Goal: Task Accomplishment & Management: Manage account settings

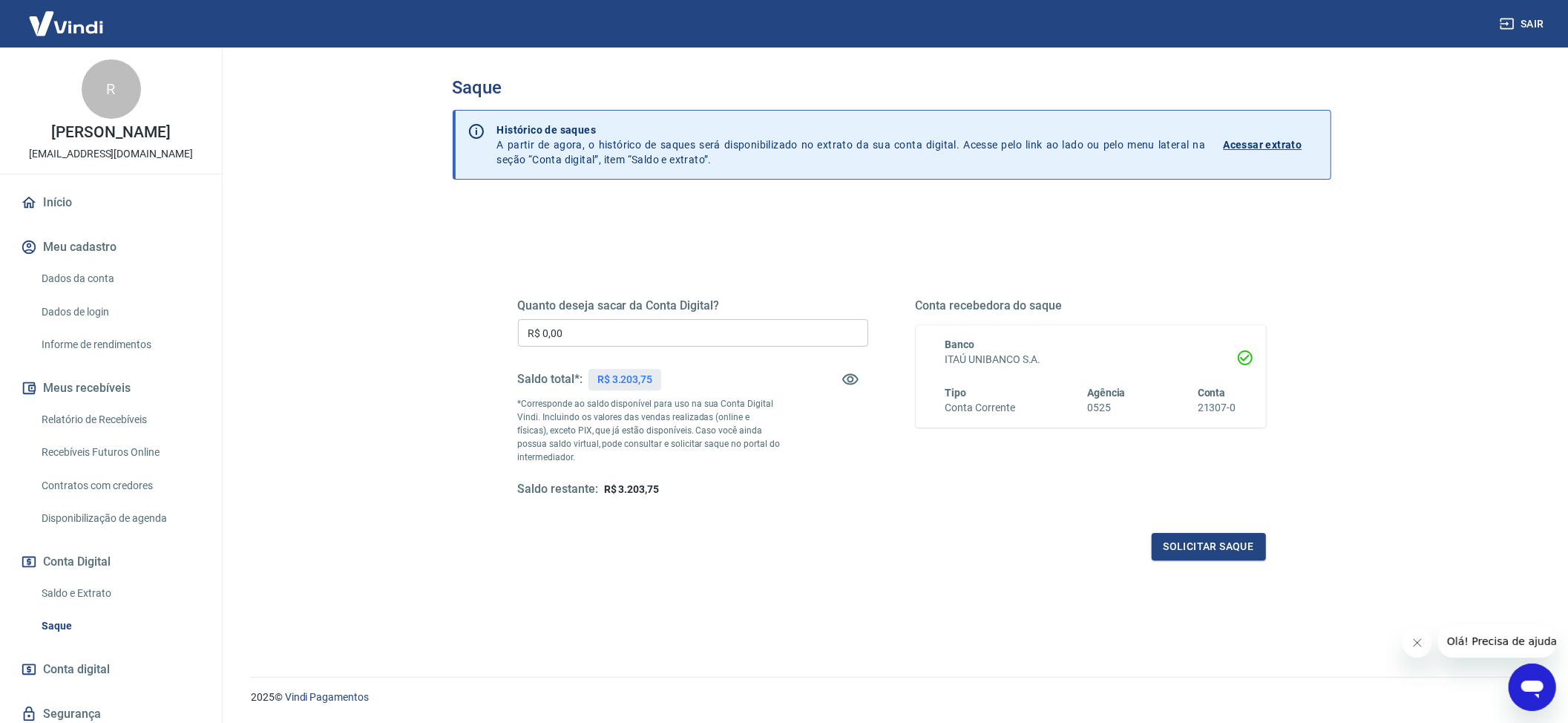
click at [595, 340] on input "R$ 0,00" at bounding box center [693, 333] width 350 height 27
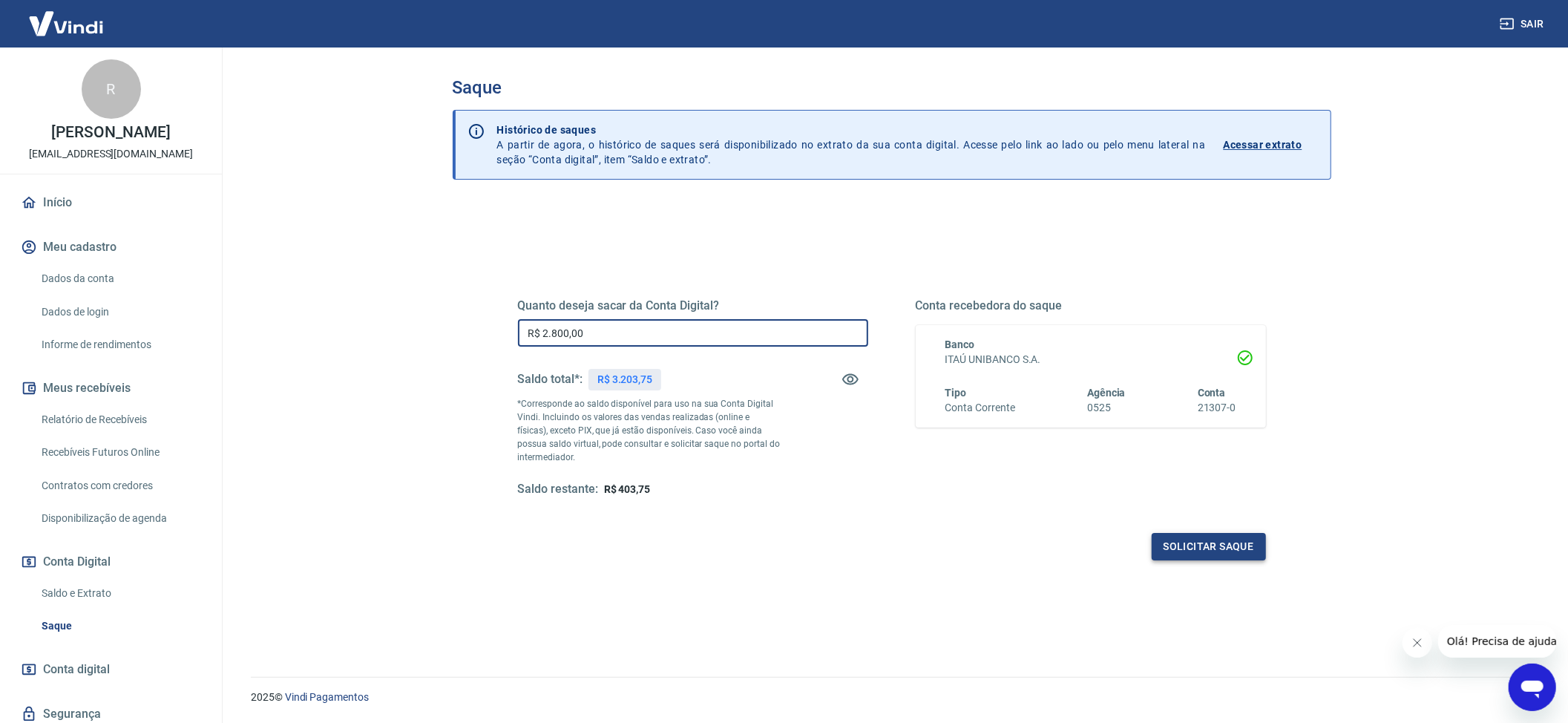
type input "R$ 2.800,00"
click at [1221, 550] on button "Solicitar saque" at bounding box center [1209, 546] width 114 height 27
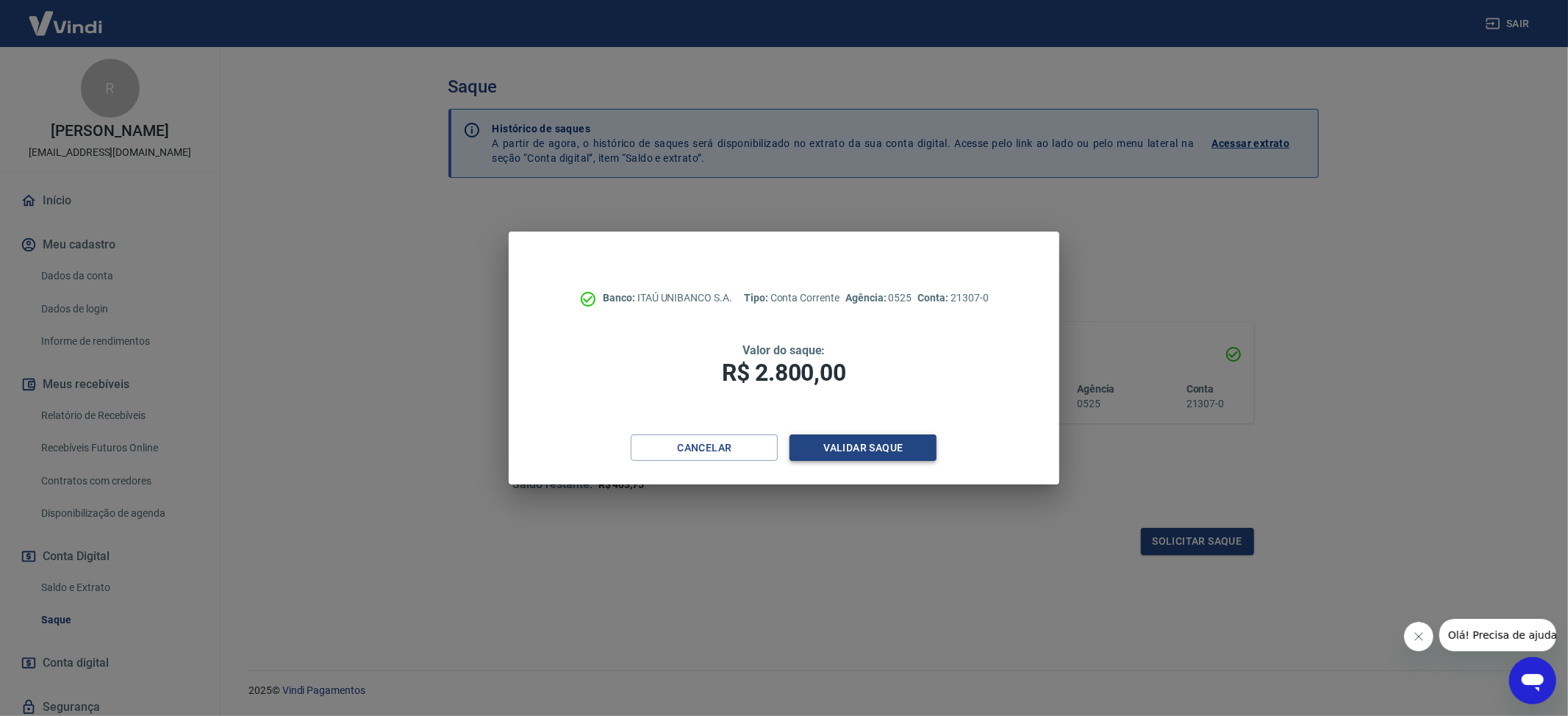
click at [868, 450] on button "Validar saque" at bounding box center [863, 448] width 147 height 27
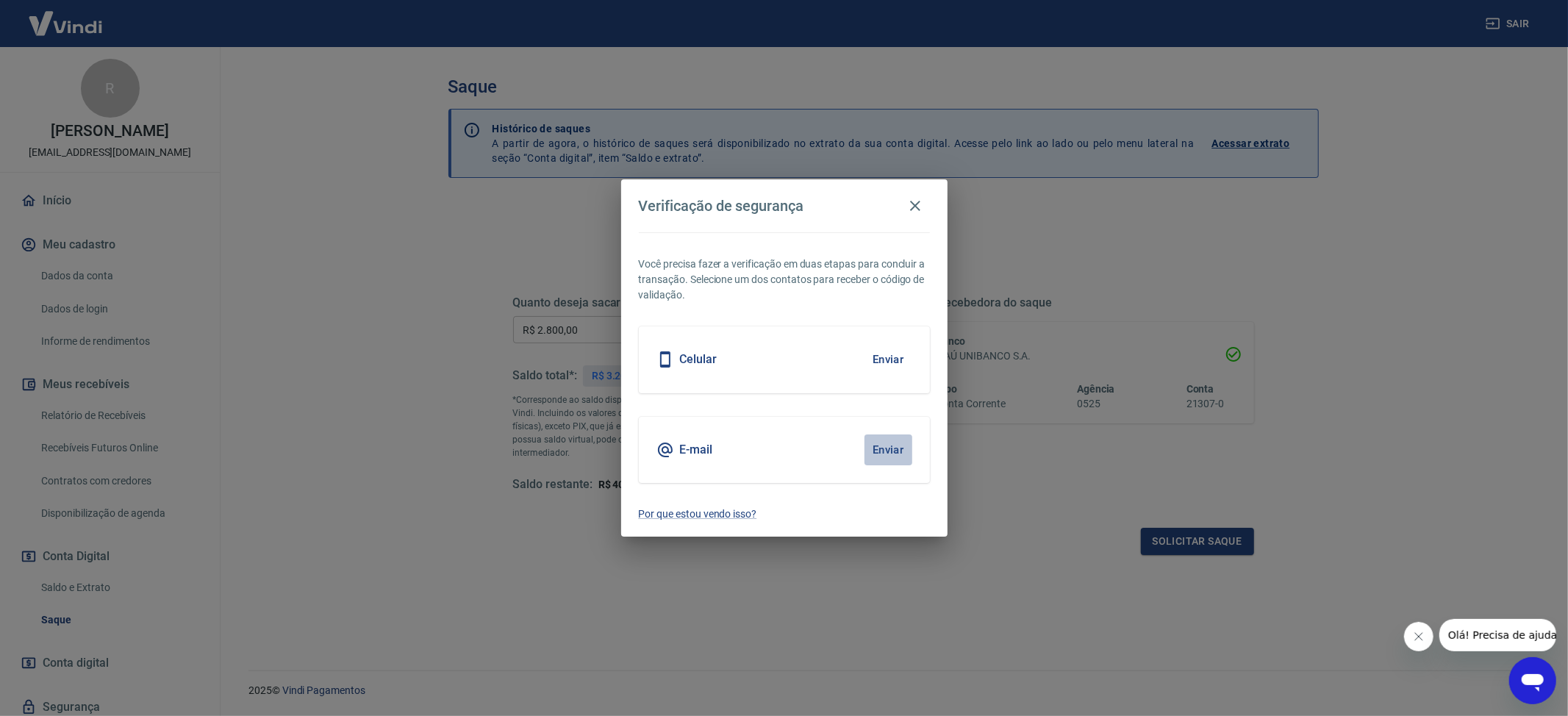
click at [894, 462] on button "Enviar" at bounding box center [888, 450] width 48 height 31
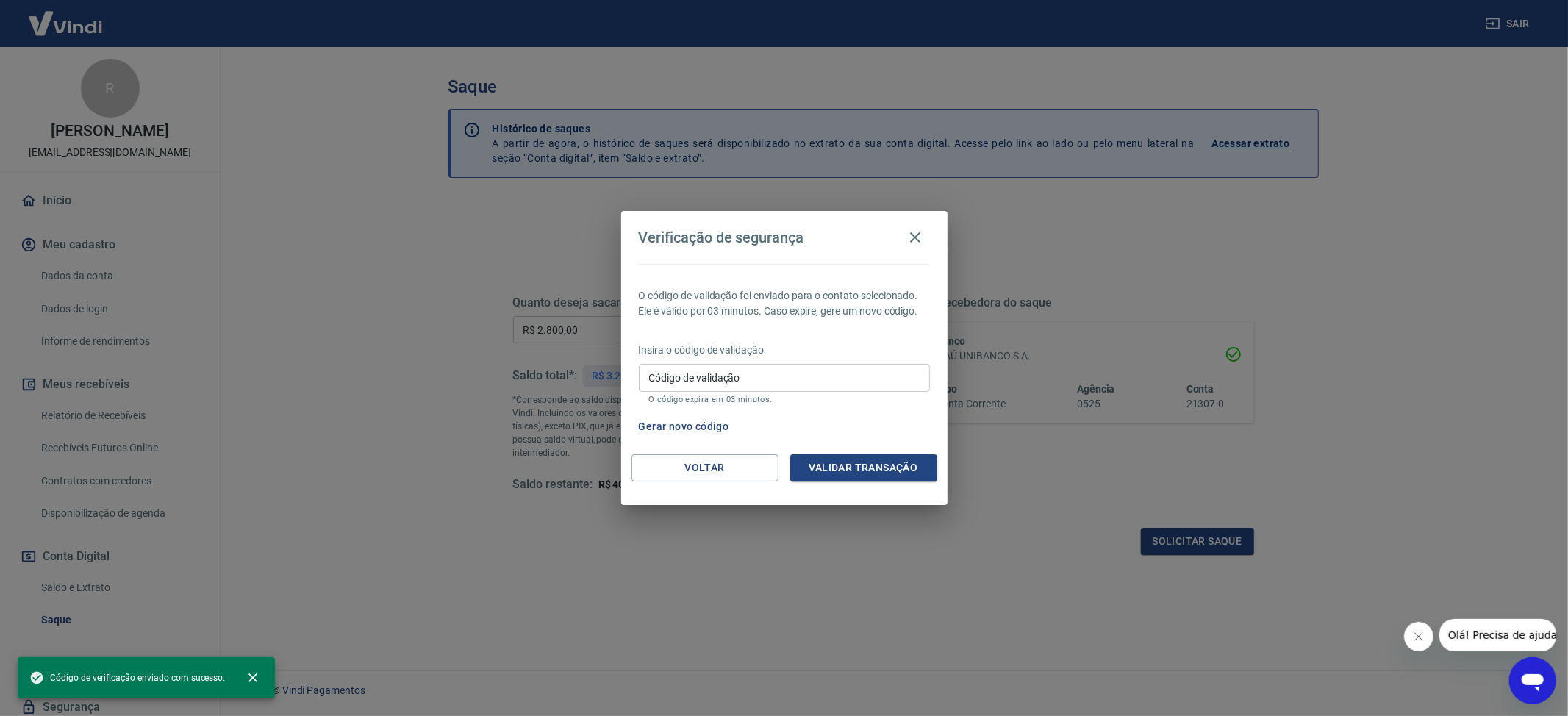
click at [739, 378] on input "Código de validação" at bounding box center [784, 377] width 291 height 27
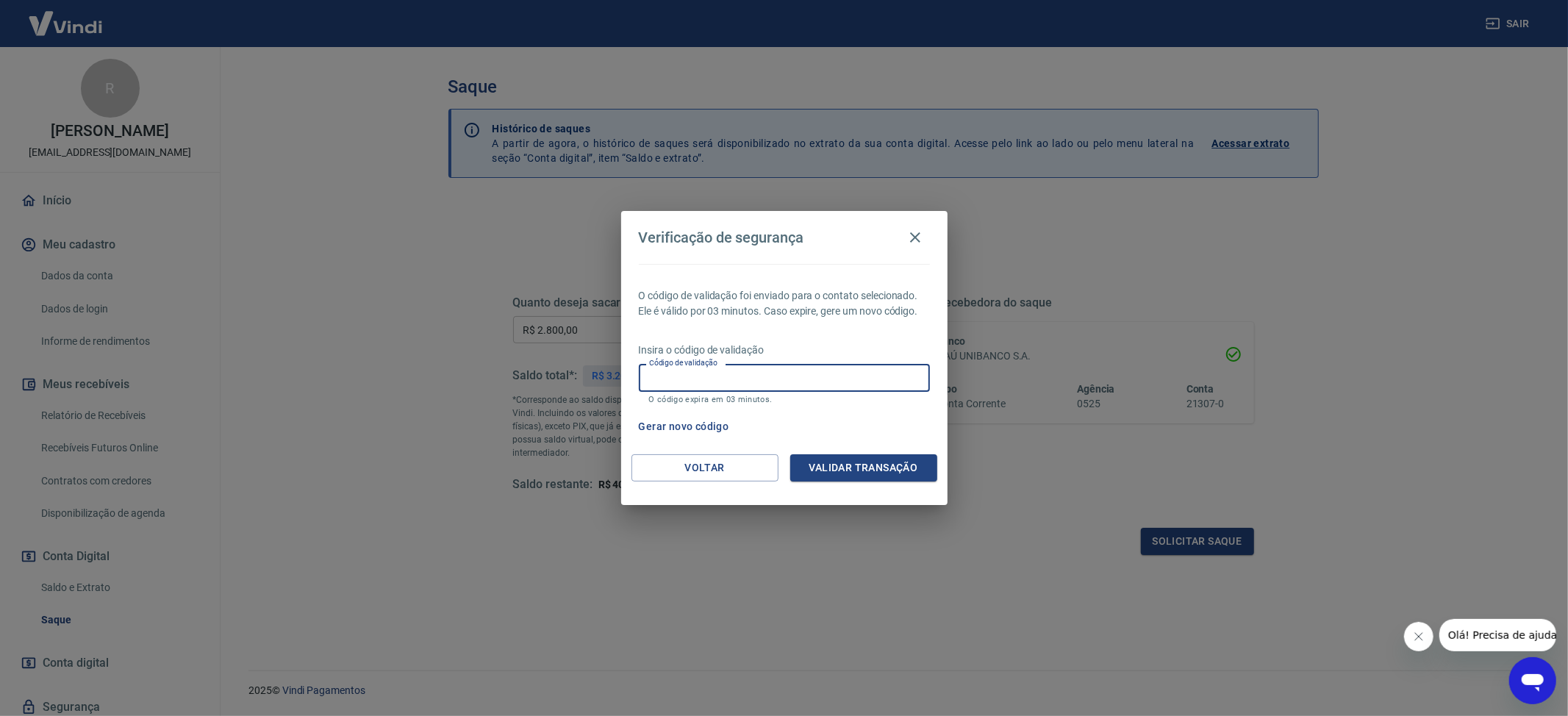
paste input "917616"
type input "917616"
click at [881, 458] on button "Validar transação" at bounding box center [863, 467] width 147 height 27
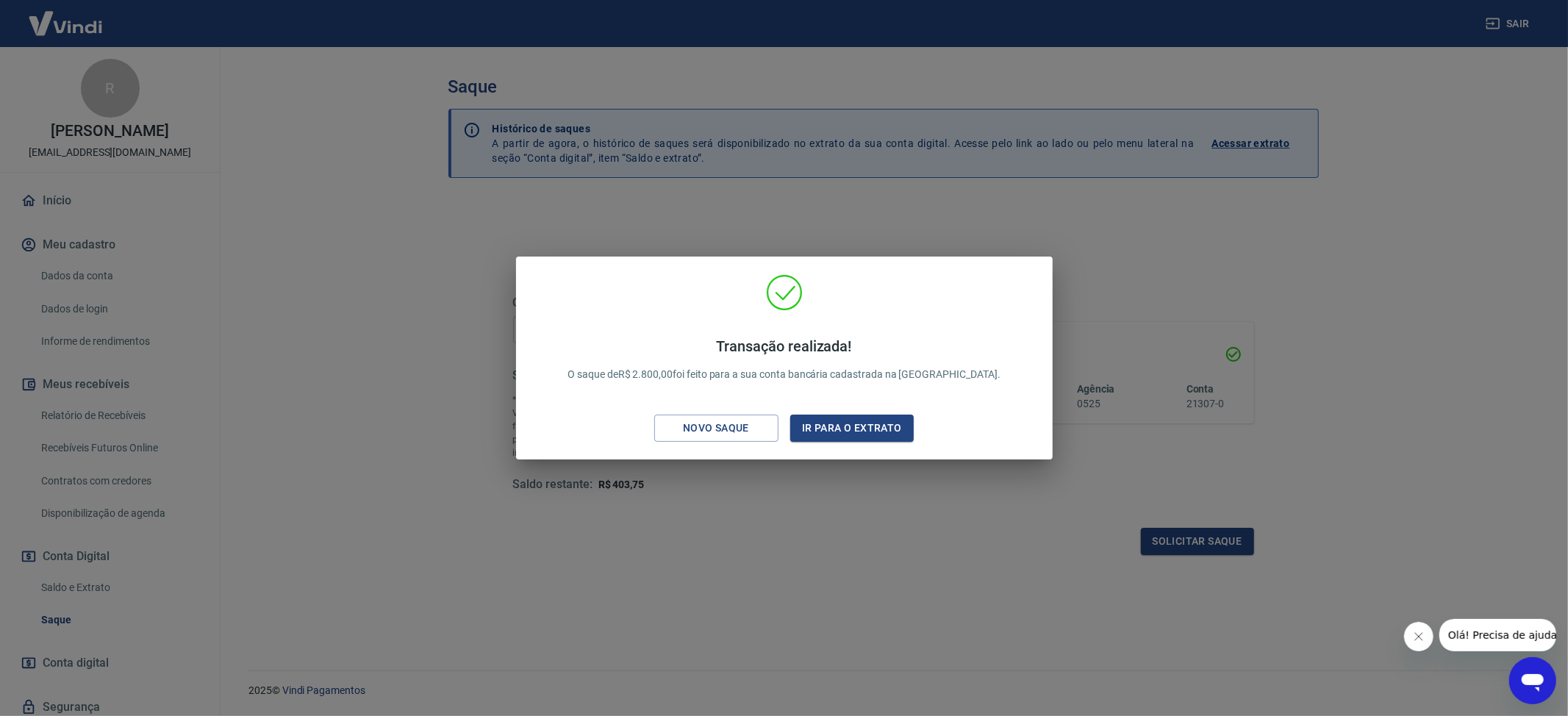
click at [835, 492] on div "Transação realizada! O saque de R$ 2.800,00 foi feito para a sua conta bancária…" at bounding box center [784, 358] width 1568 height 716
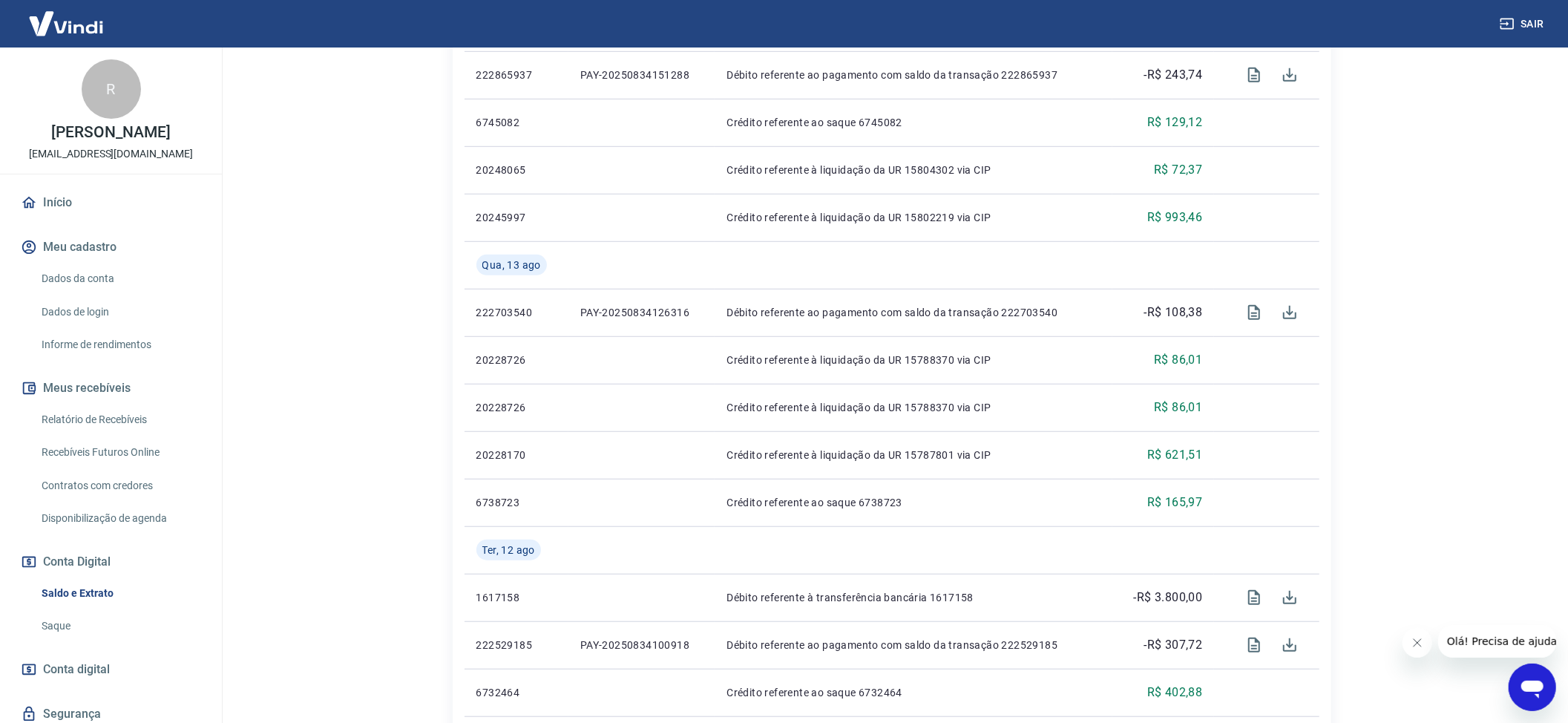
scroll to position [1119, 0]
